Goal: Check status: Check status

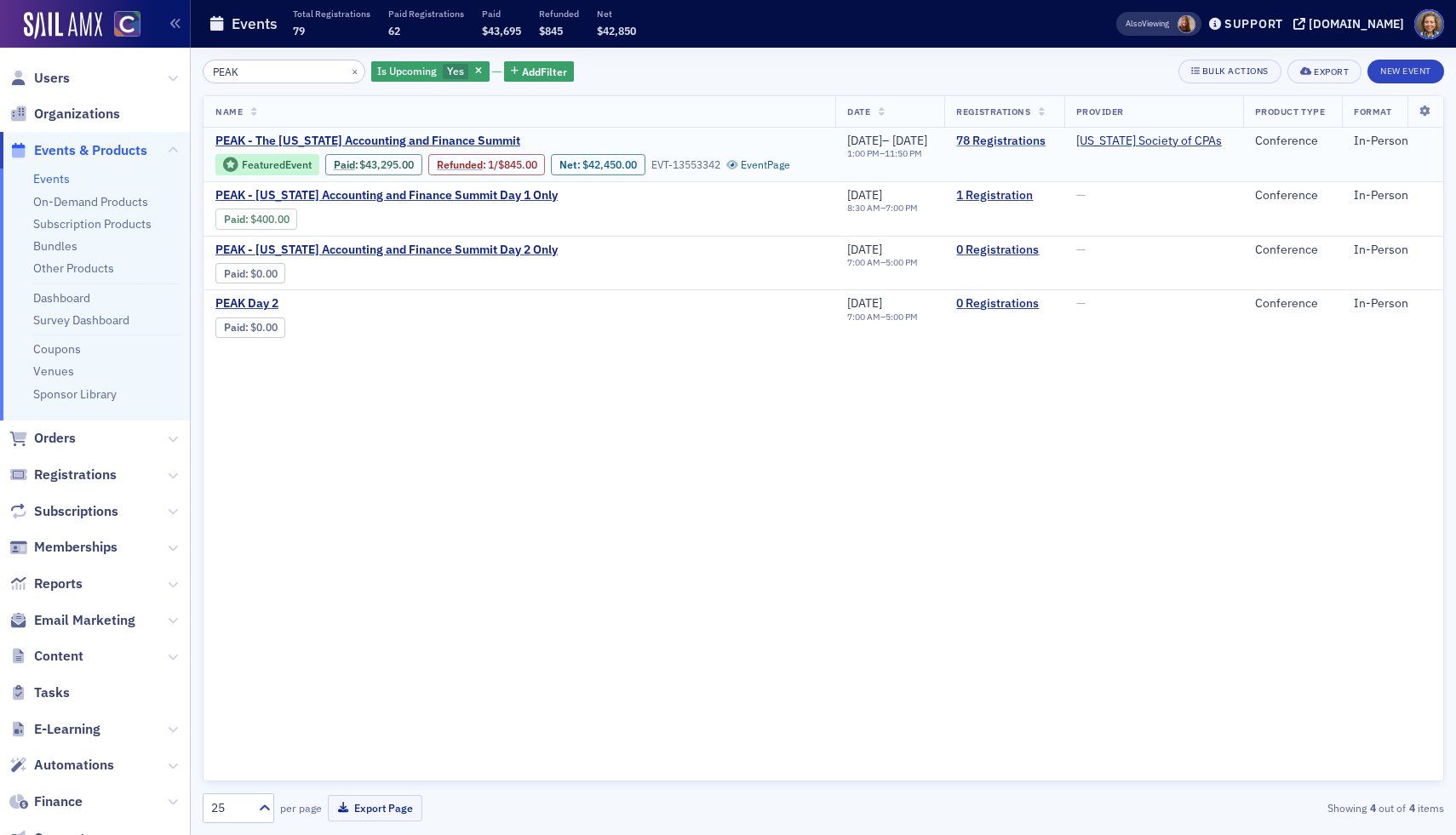
click at [1040, 144] on link "78 Registrations" at bounding box center [1004, 141] width 95 height 15
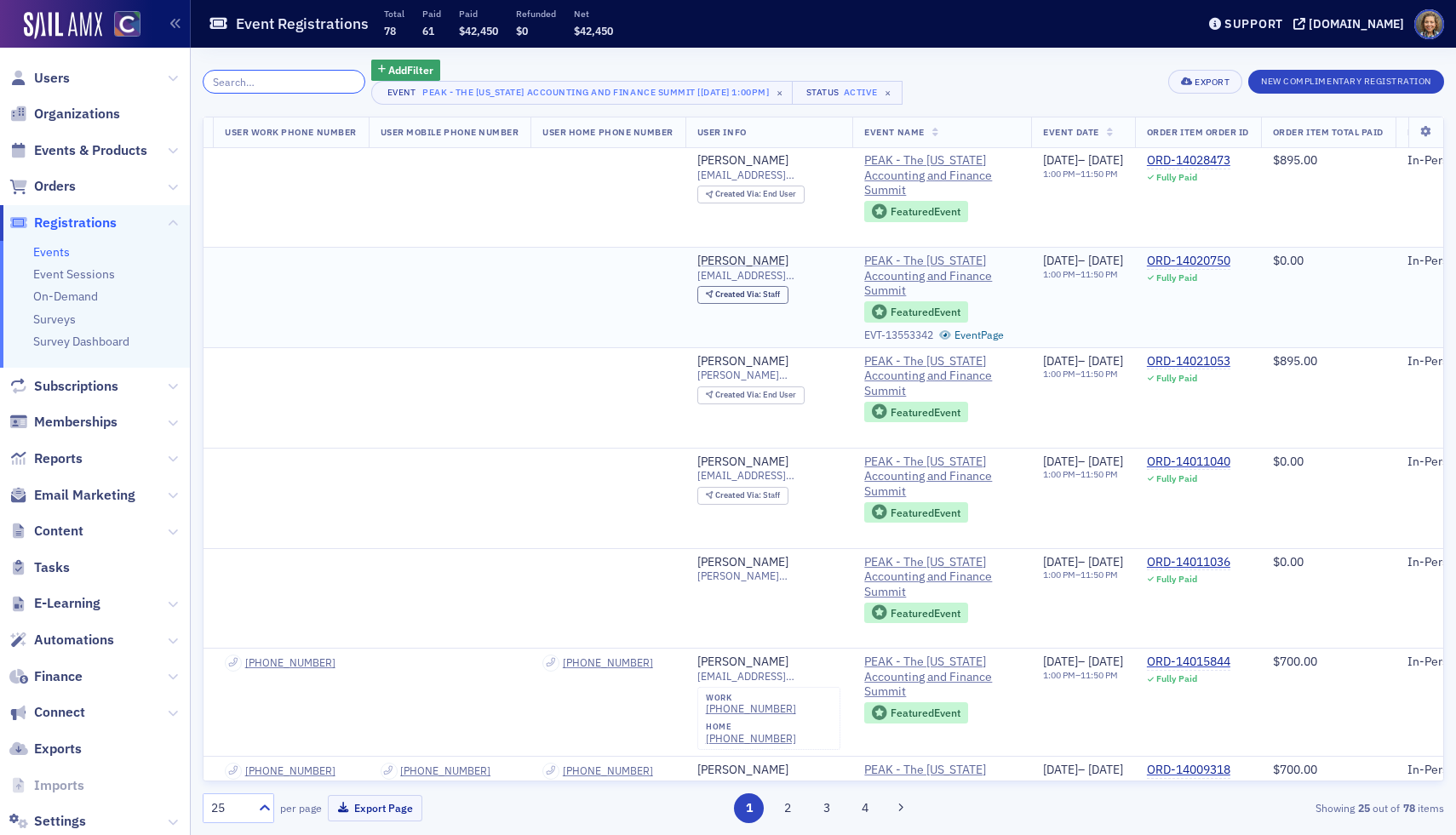
scroll to position [1, 0]
